Goal: Task Accomplishment & Management: Use online tool/utility

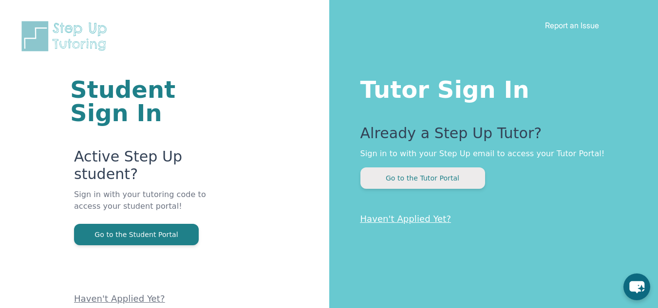
click at [429, 177] on button "Go to the Tutor Portal" at bounding box center [422, 177] width 125 height 21
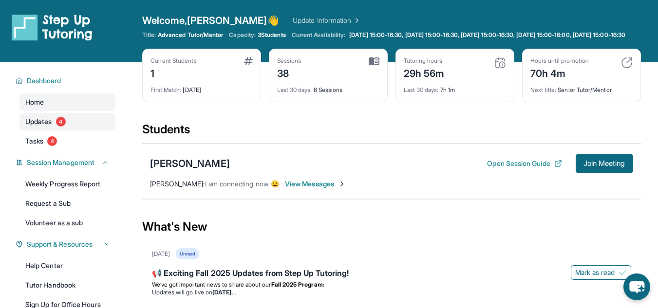
click at [43, 127] on span "Updates" at bounding box center [38, 122] width 27 height 10
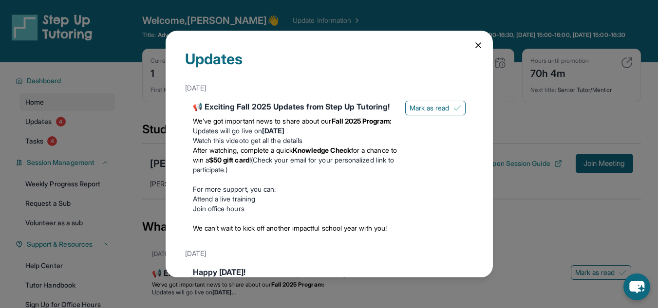
scroll to position [216, 0]
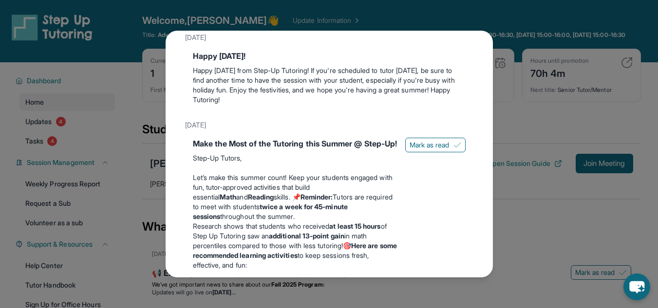
click at [484, 154] on div "Updates [DATE] 📢 Exciting Fall 2025 Updates from Step Up Tutoring! We’ve got im…" at bounding box center [329, 154] width 327 height 246
click at [440, 150] on span "Mark as read" at bounding box center [429, 145] width 40 height 10
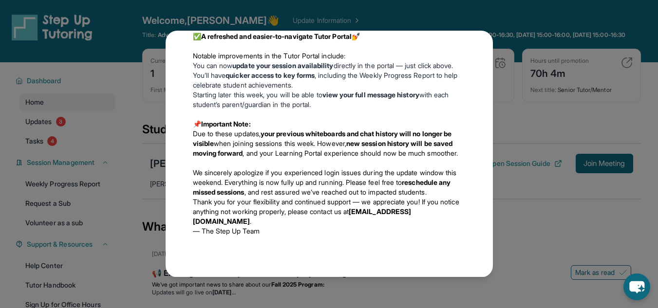
scroll to position [1311, 0]
click at [534, 233] on div "Updates [DATE] 📢 Exciting Fall 2025 Updates from Step Up Tutoring! We’ve got im…" at bounding box center [329, 154] width 658 height 308
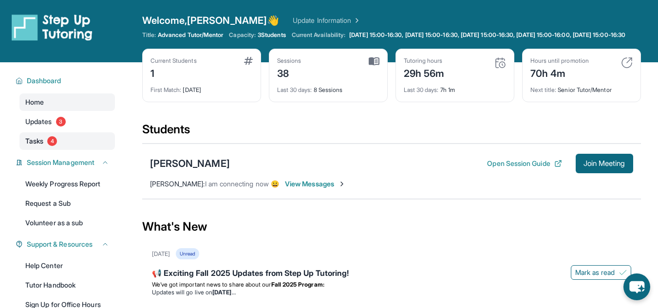
click at [37, 146] on span "Tasks" at bounding box center [34, 141] width 18 height 10
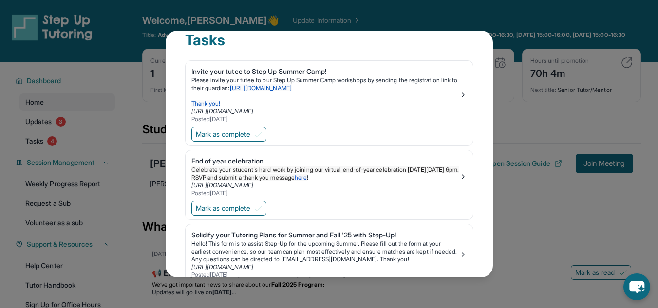
scroll to position [0, 0]
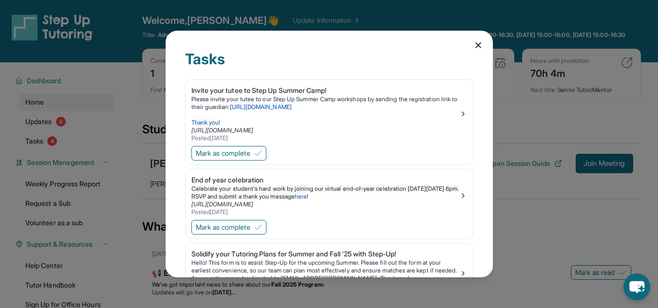
click at [476, 43] on icon at bounding box center [478, 45] width 5 height 5
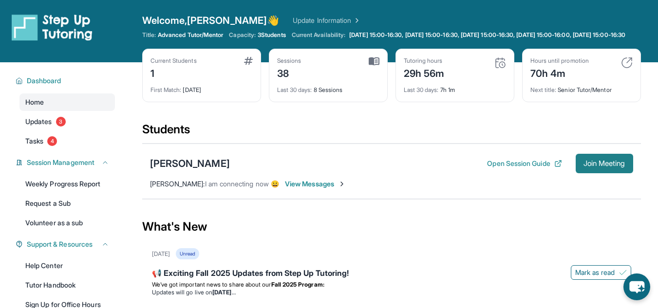
click at [590, 167] on span "Join Meeting" at bounding box center [604, 164] width 42 height 6
